Goal: Use online tool/utility: Utilize a website feature to perform a specific function

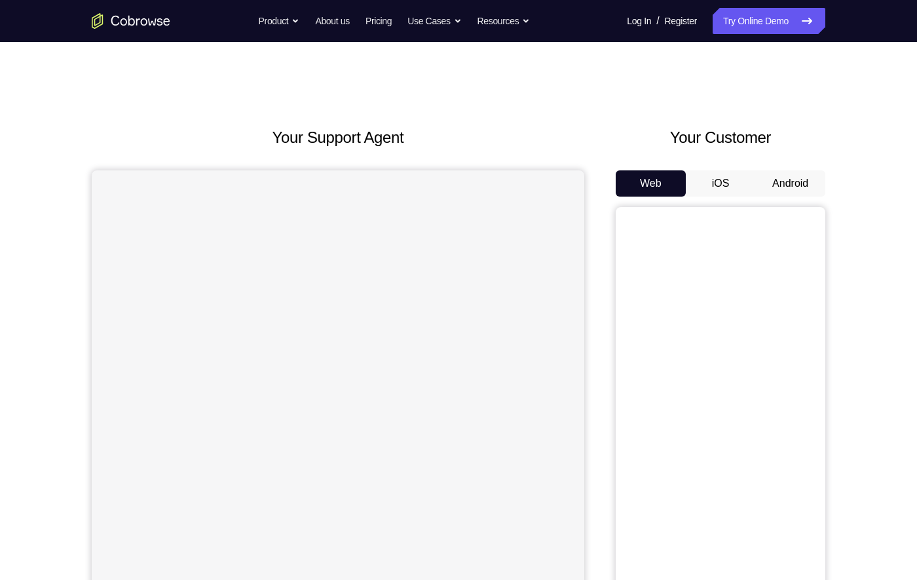
click at [916, 485] on div "Your Support Agent Your Customer Web iOS Android Next Steps We’d be happy to gi…" at bounding box center [458, 474] width 917 height 864
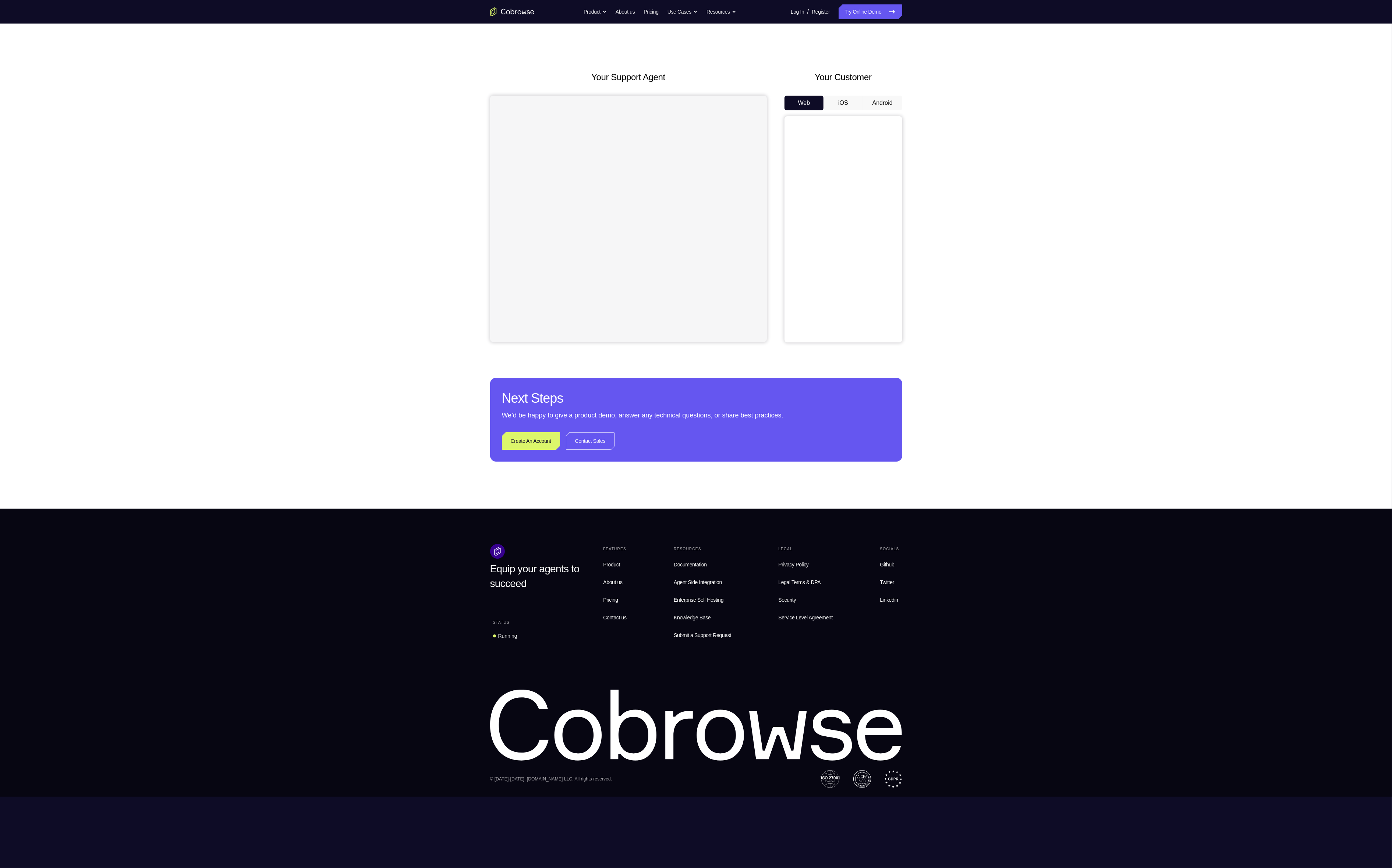
click at [515, 103] on button "Android" at bounding box center [882, 103] width 39 height 15
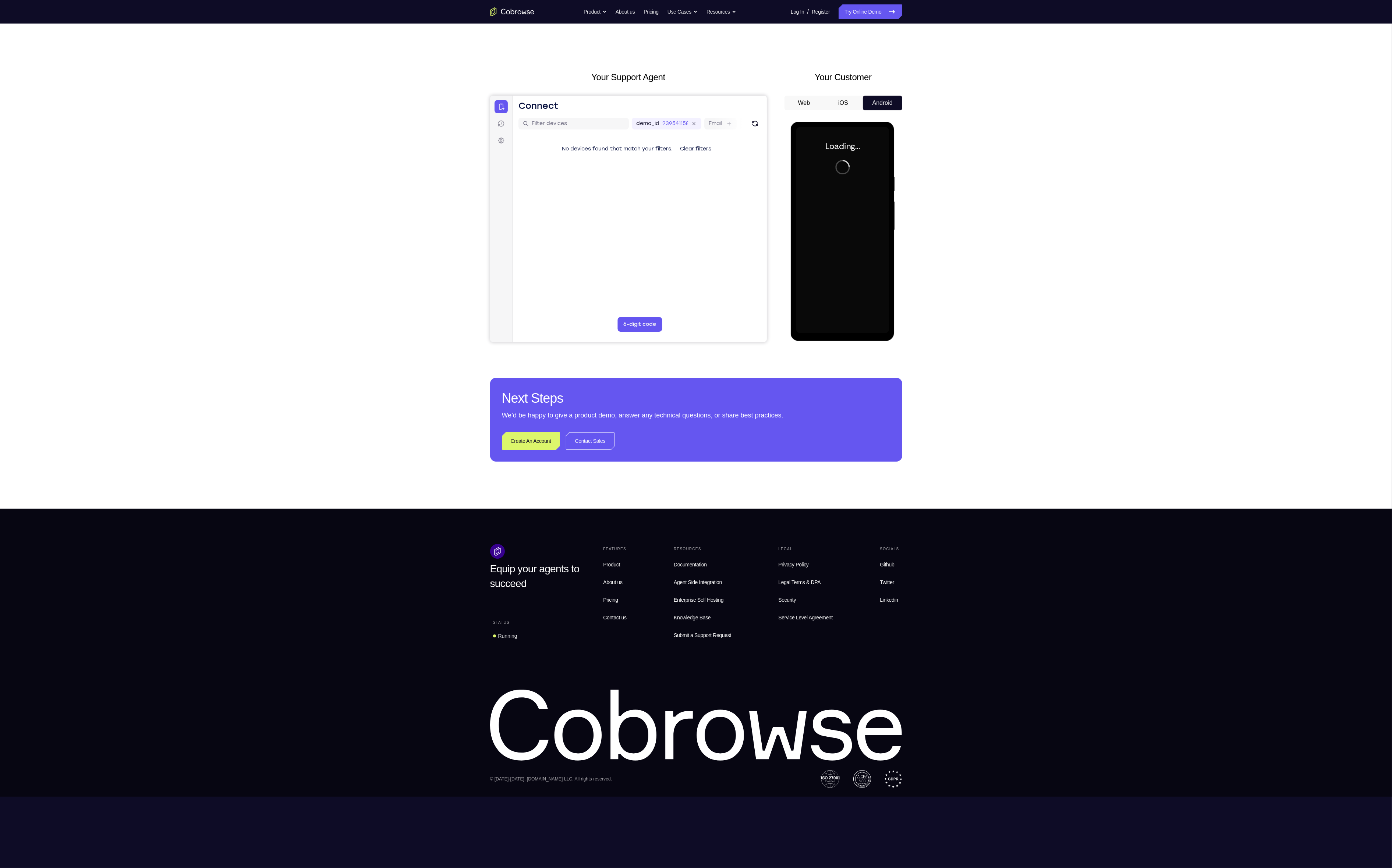
click at [515, 207] on div at bounding box center [842, 230] width 93 height 206
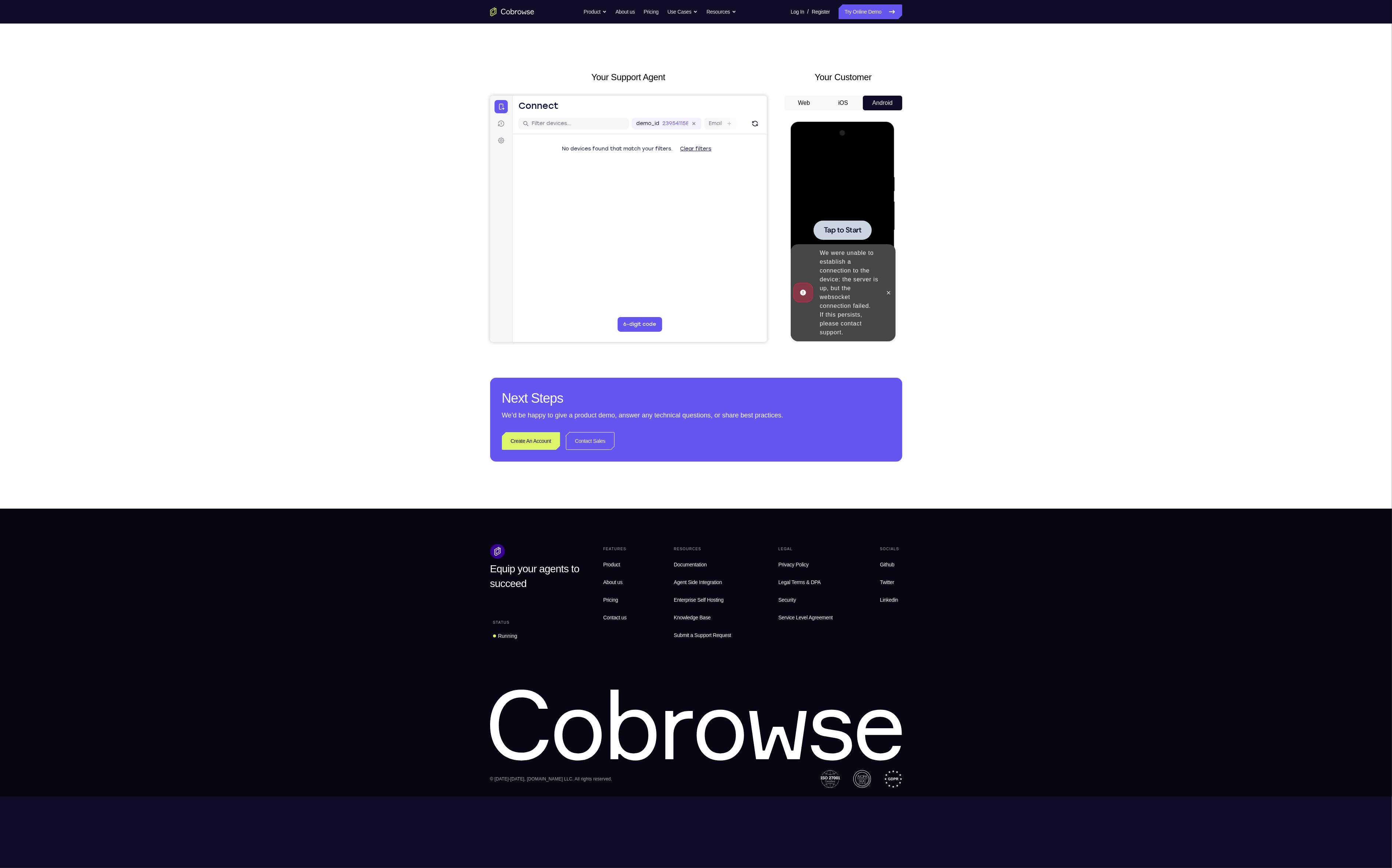
click at [515, 293] on icon at bounding box center [888, 292] width 6 height 6
click at [515, 253] on div at bounding box center [842, 230] width 93 height 206
click at [515, 108] on button "iOS" at bounding box center [843, 103] width 39 height 15
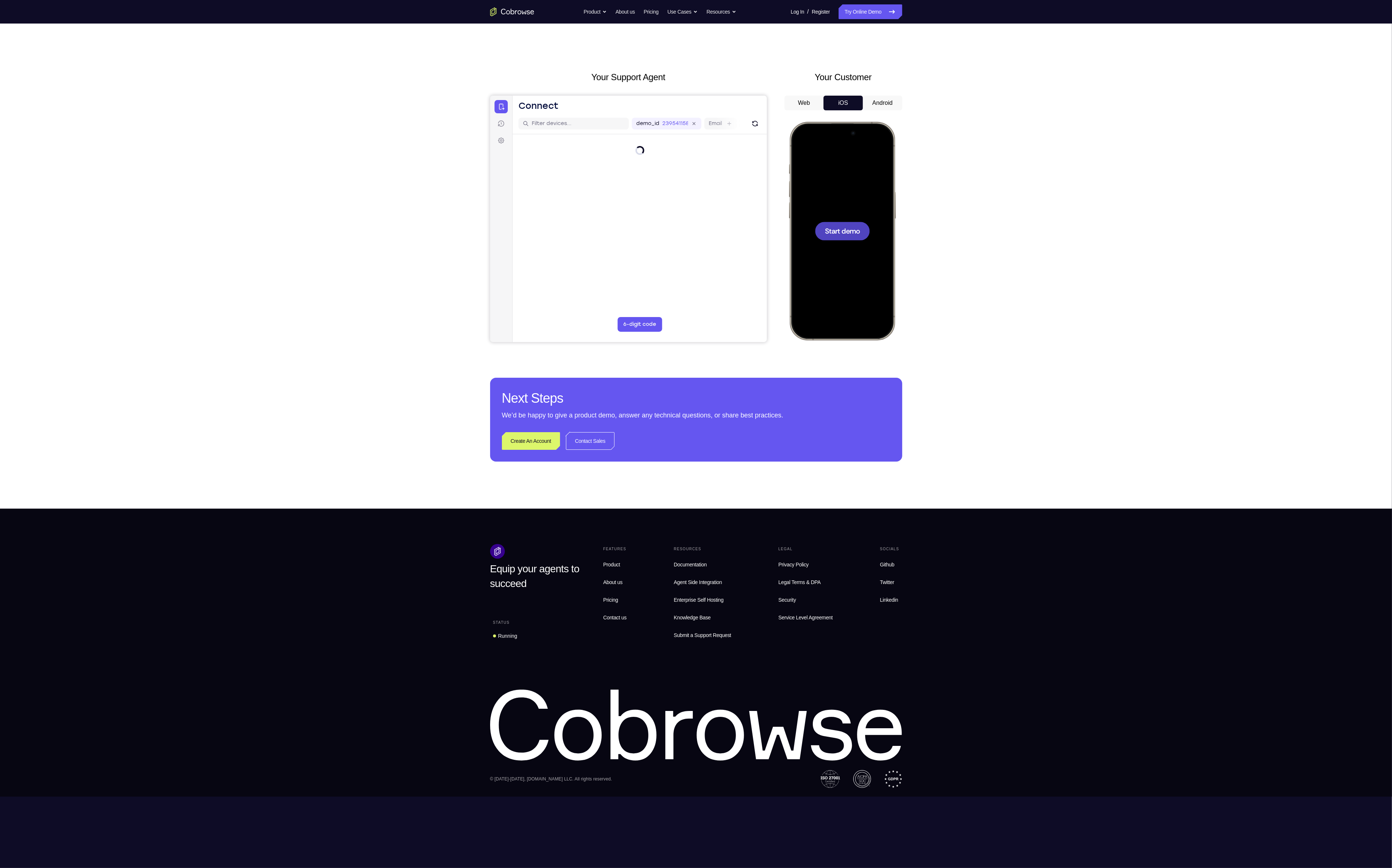
click at [515, 240] on div at bounding box center [841, 230] width 97 height 210
